Goal: Information Seeking & Learning: Compare options

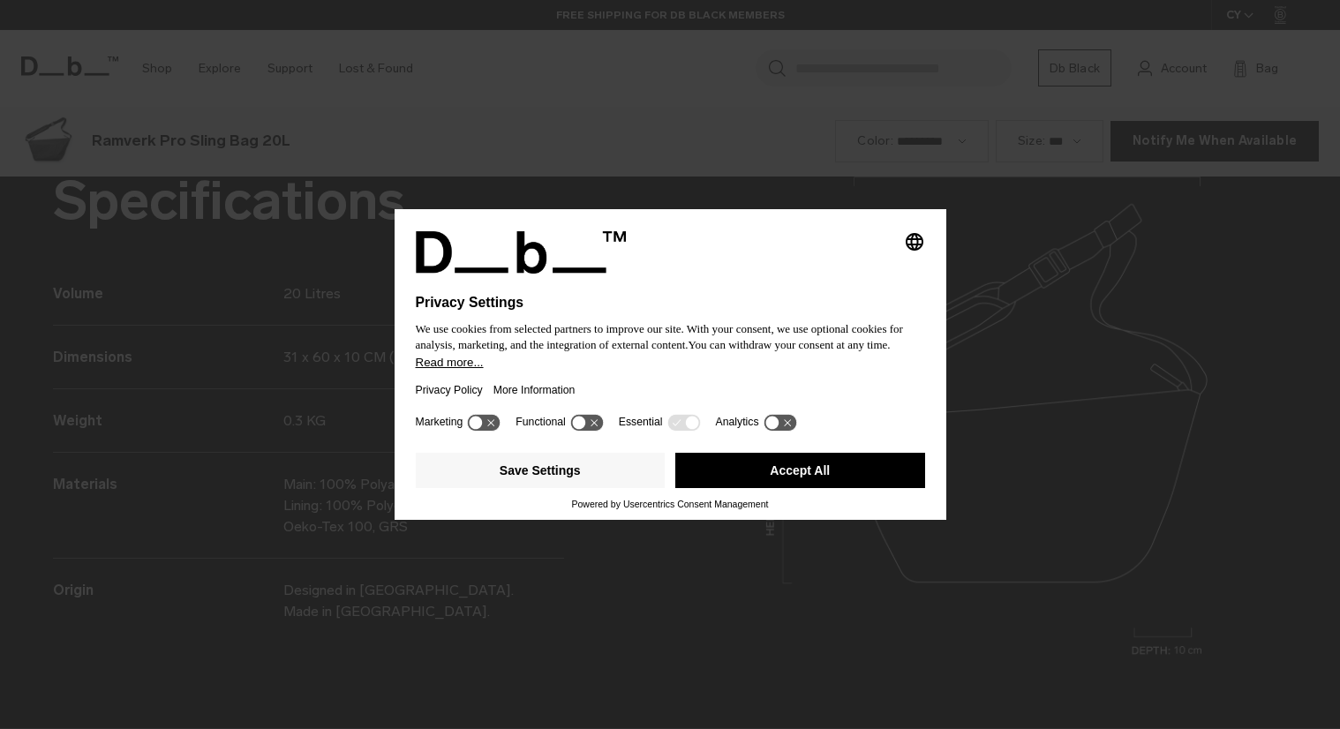
scroll to position [2187, 0]
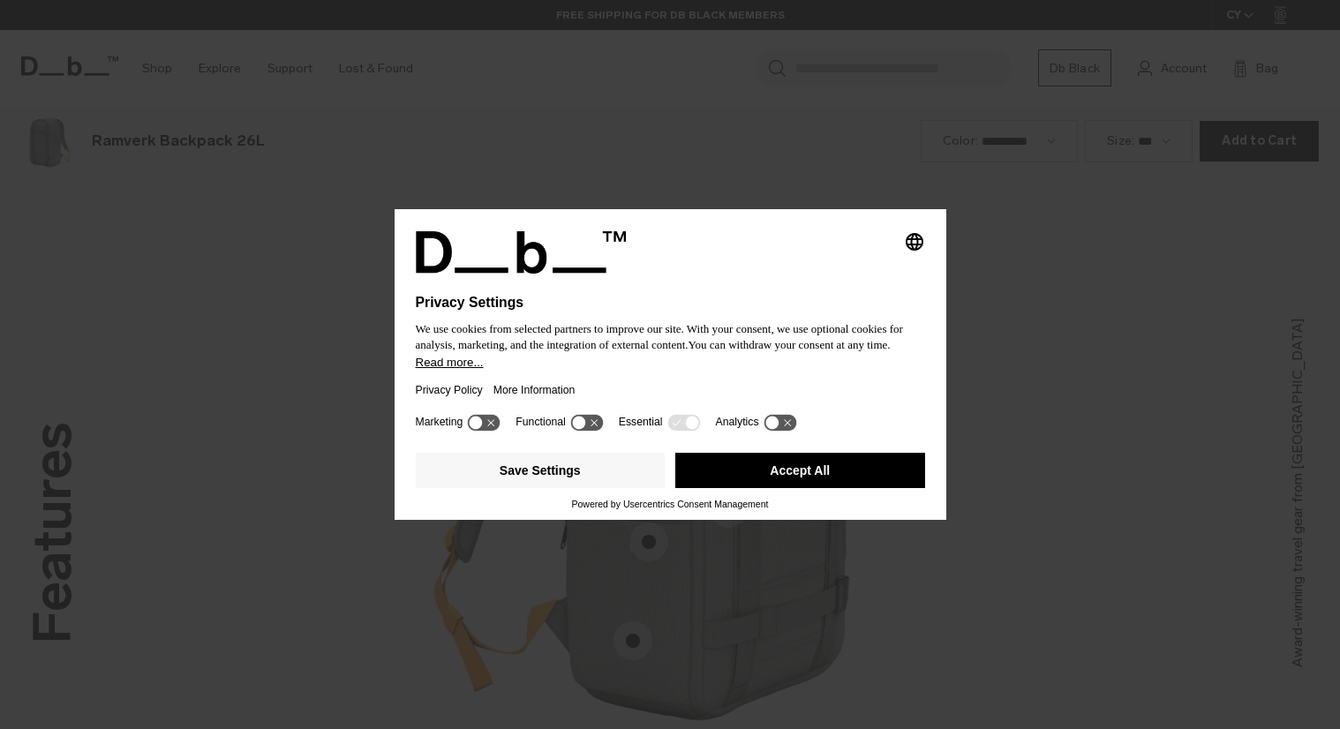
scroll to position [2187, 0]
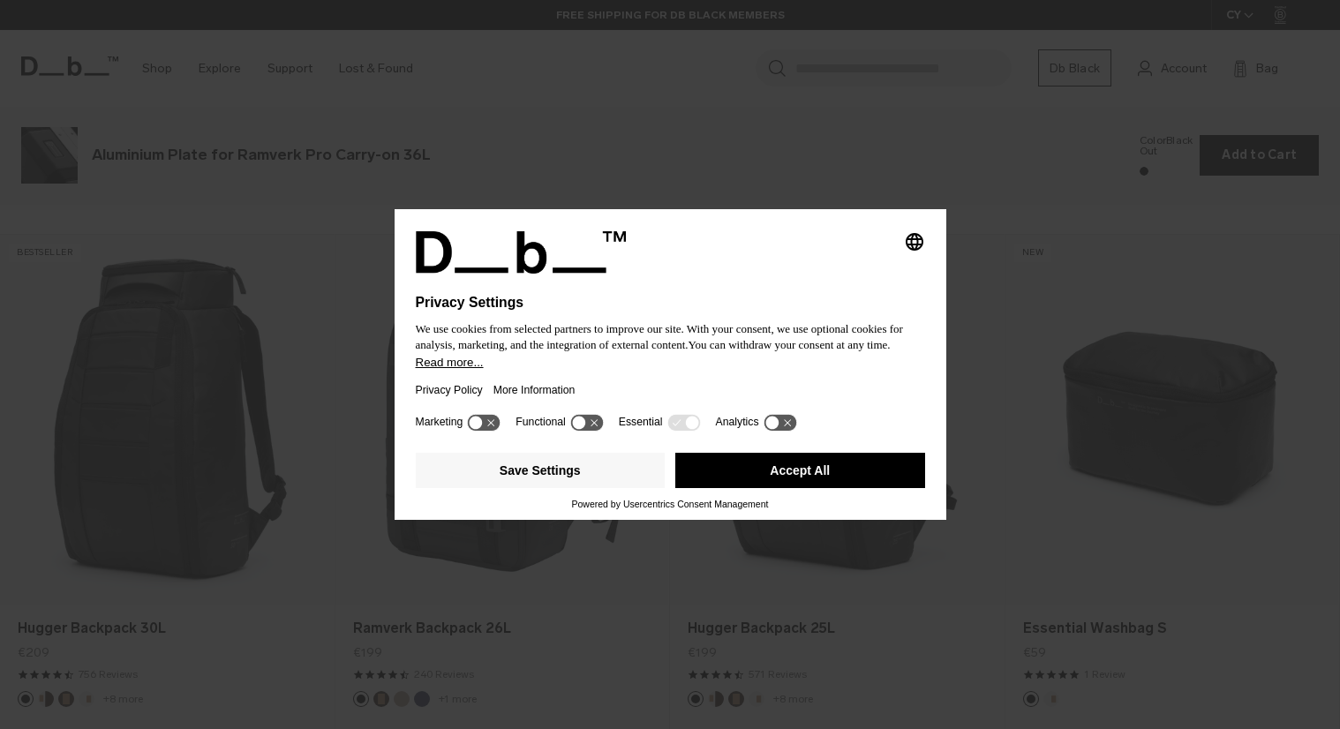
scroll to position [2187, 0]
